Goal: Task Accomplishment & Management: Use online tool/utility

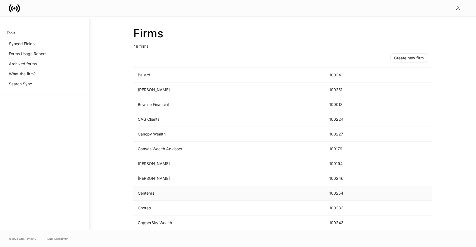
scroll to position [198, 0]
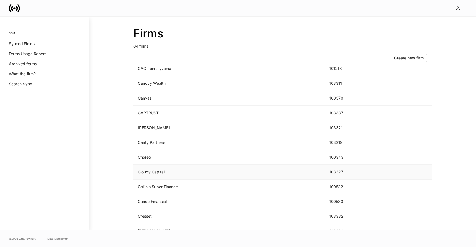
scroll to position [215, 0]
click at [166, 176] on td "D.A. Davidson" at bounding box center [229, 170] width 192 height 15
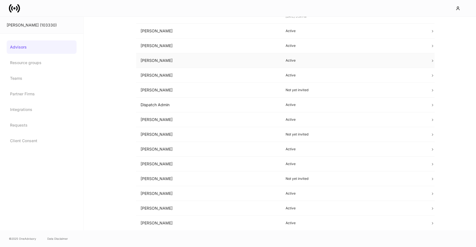
scroll to position [26, 0]
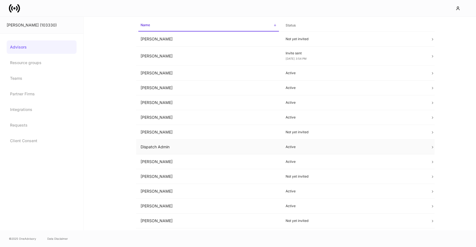
click at [185, 145] on td "Dispatch Admin" at bounding box center [208, 146] width 145 height 15
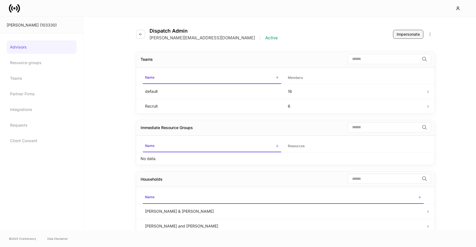
click at [410, 37] on div "Impersonate" at bounding box center [408, 34] width 23 height 6
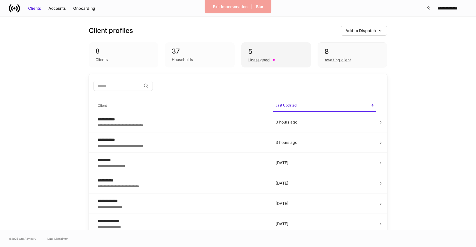
click at [274, 55] on div "5" at bounding box center [276, 51] width 56 height 9
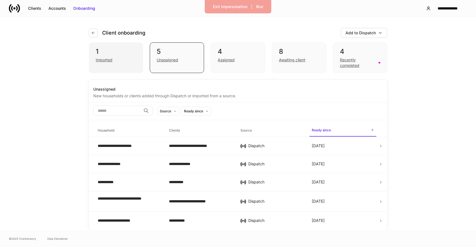
click at [123, 59] on div "Imported" at bounding box center [116, 59] width 40 height 7
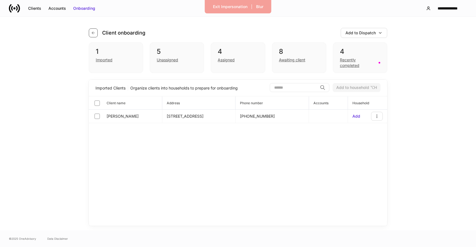
click at [92, 31] on icon "button" at bounding box center [93, 33] width 4 height 4
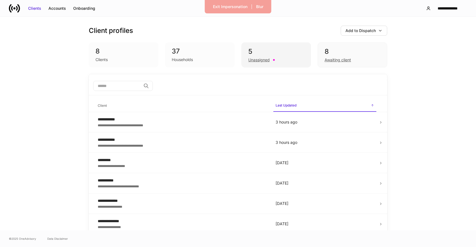
click at [275, 56] on div "Unassigned" at bounding box center [276, 59] width 56 height 7
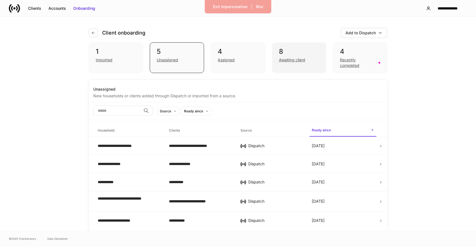
click at [301, 58] on div "Awaiting client" at bounding box center [292, 60] width 26 height 6
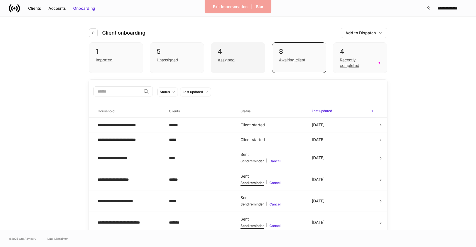
click at [236, 52] on div "4" at bounding box center [238, 51] width 40 height 9
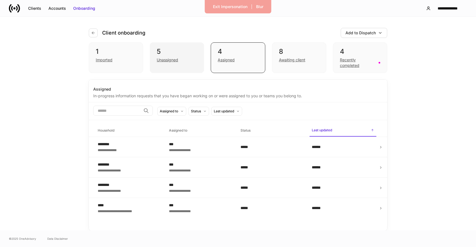
click at [173, 57] on div "Unassigned" at bounding box center [177, 59] width 40 height 7
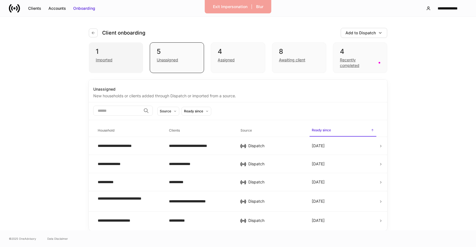
click at [127, 62] on div "Imported" at bounding box center [116, 59] width 40 height 7
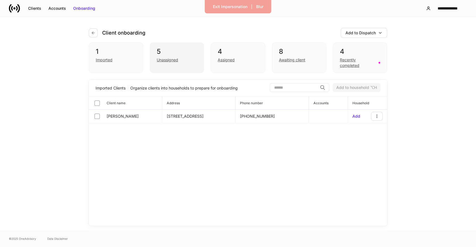
click at [191, 57] on div "Unassigned" at bounding box center [177, 59] width 40 height 7
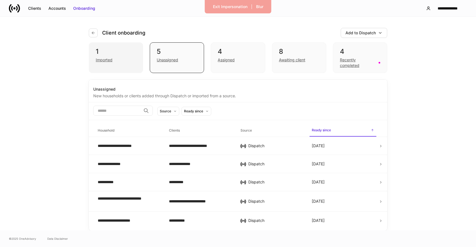
click at [124, 57] on div "Imported" at bounding box center [116, 59] width 40 height 7
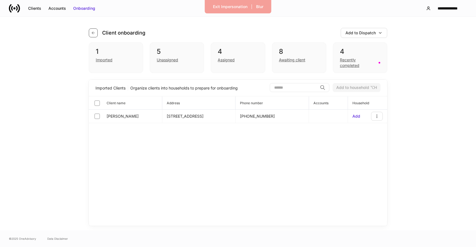
click at [94, 35] on button "button" at bounding box center [93, 32] width 9 height 9
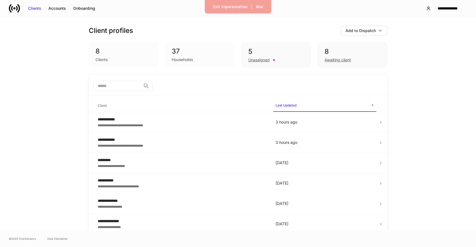
click at [202, 60] on div "Households" at bounding box center [200, 59] width 56 height 7
click at [345, 26] on button "Add to Dispatch" at bounding box center [364, 31] width 46 height 10
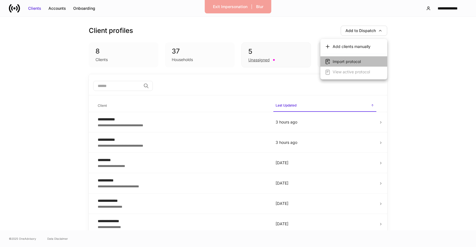
click at [350, 64] on div "Import protocol" at bounding box center [347, 62] width 28 height 6
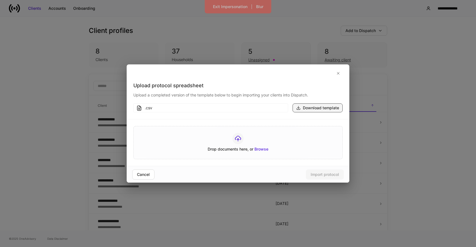
click at [320, 108] on div "Download template" at bounding box center [321, 108] width 36 height 6
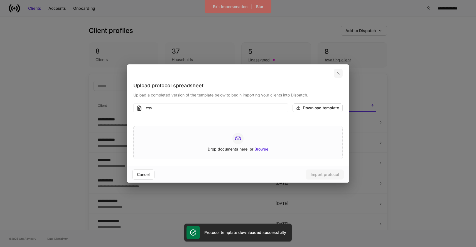
click at [339, 74] on icon "button" at bounding box center [338, 73] width 4 height 4
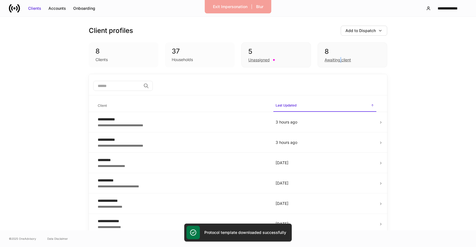
click at [340, 60] on div "Awaiting client" at bounding box center [338, 60] width 26 height 6
